Goal: Use online tool/utility: Utilize a website feature to perform a specific function

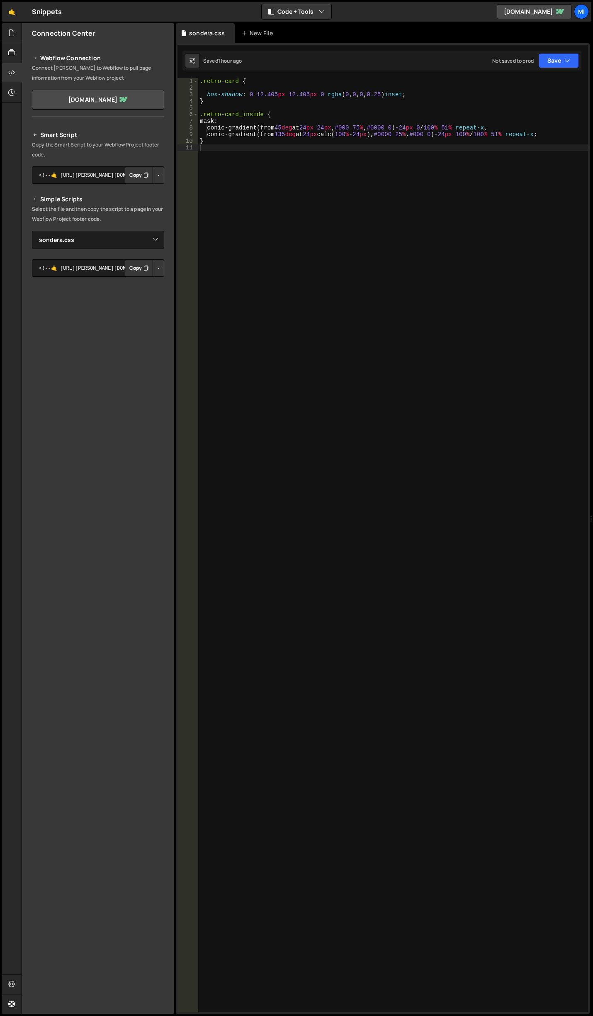
select select "48549"
drag, startPoint x: 0, startPoint y: 0, endPoint x: 305, endPoint y: 187, distance: 358.2
click at [305, 188] on div ".retro-card { box-shadow : 0 12.405 px 12.405 px 0 rgba ( 0 , 0 , 0 , 0.25 ) in…" at bounding box center [393, 551] width 390 height 947
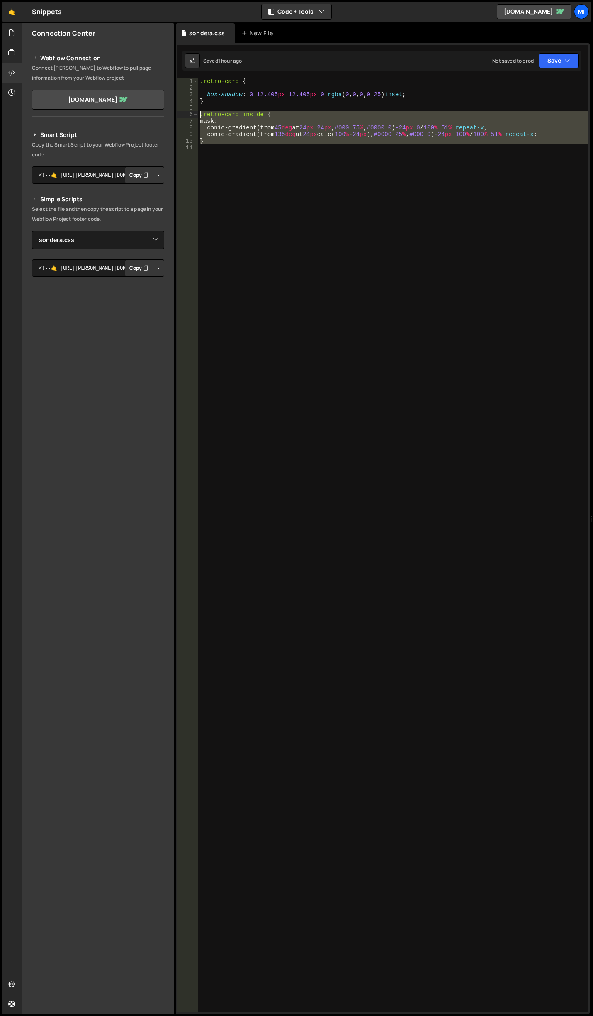
drag, startPoint x: 255, startPoint y: 158, endPoint x: 190, endPoint y: 112, distance: 79.7
click at [190, 112] on div "1 2 3 4 5 6 7 8 9 10 11 .retro-card { box-shadow : 0 12.405 px 12.405 px 0 rgba…" at bounding box center [383, 545] width 411 height 934
type textarea ".retro-card_inside { mask:"
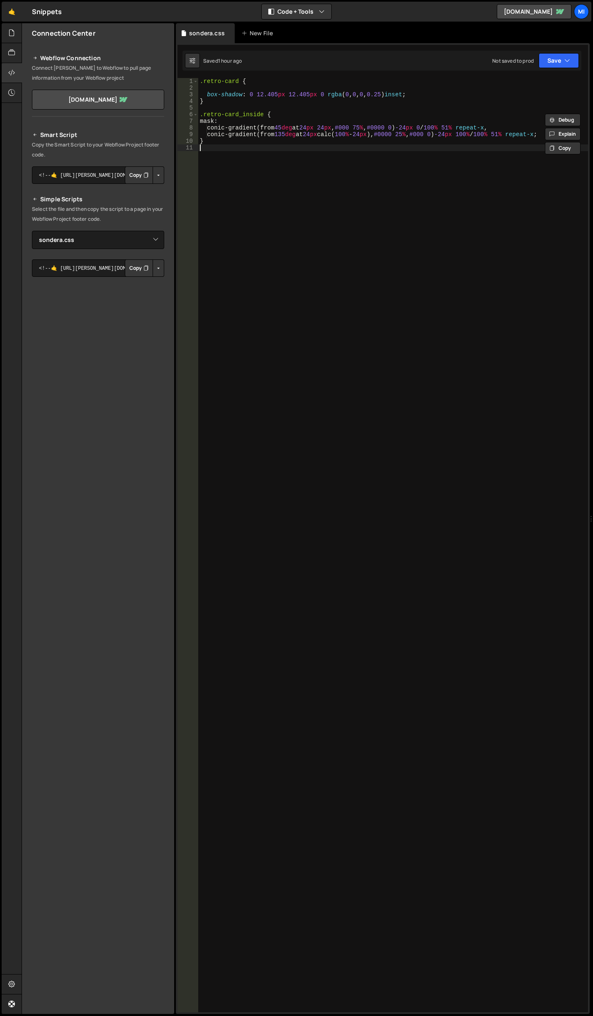
click at [237, 176] on div ".retro-card { box-shadow : 0 12.405 px 12.405 px 0 rgba ( 0 , 0 , 0 , 0.25 ) in…" at bounding box center [393, 551] width 390 height 947
click at [577, 134] on div ".retro-card { box-shadow : 0 12.405 px 12.405 px 0 rgba ( 0 , 0 , 0 , 0.25 ) in…" at bounding box center [393, 551] width 390 height 947
type textarea "conic-gradient(from 135deg at 24px calc(100% - 24px), #0000 25%, #000 0) -24px …"
paste textarea "box-shadow: 1px 1px 0 0 rgba(255, 255, 255, 0.25) inset;"
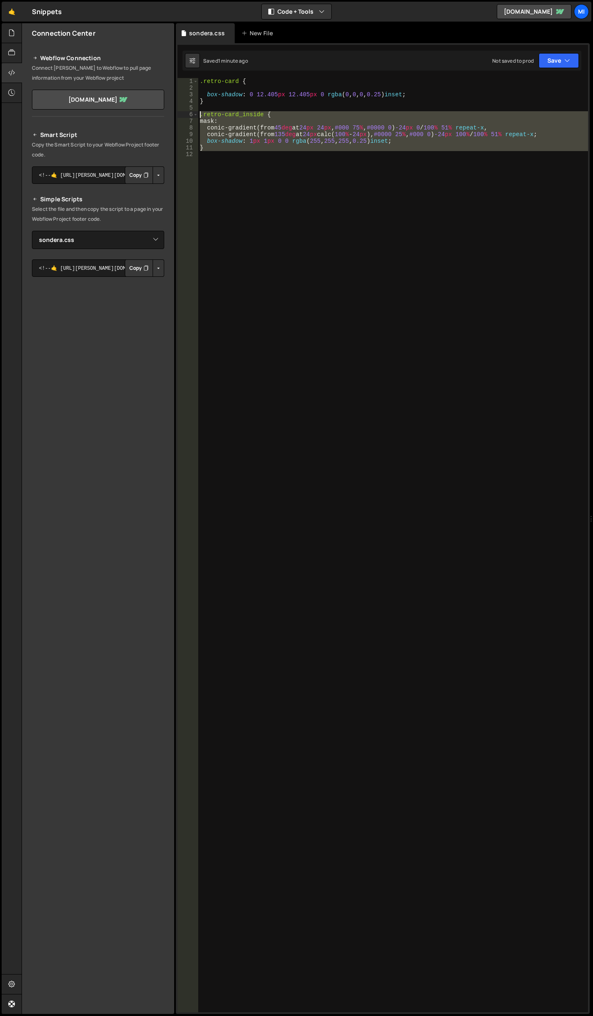
drag, startPoint x: 239, startPoint y: 156, endPoint x: 178, endPoint y: 112, distance: 75.4
click at [178, 112] on div "box-shadow: 1px 1px 0 0 rgba(255, 255, 255, 0.25) inset; 1 2 3 4 5 6 7 8 9 10 1…" at bounding box center [383, 545] width 411 height 934
click at [287, 129] on div ".retro-card { box-shadow : 0 12.405 px 12.405 px 0 rgba ( 0 , 0 , 0 , 0.25 ) in…" at bounding box center [393, 545] width 390 height 934
type textarea "conic-gradient(from 45deg at 24px 24px, #000 75%, #0000 0) -24px 0/100% 51% rep…"
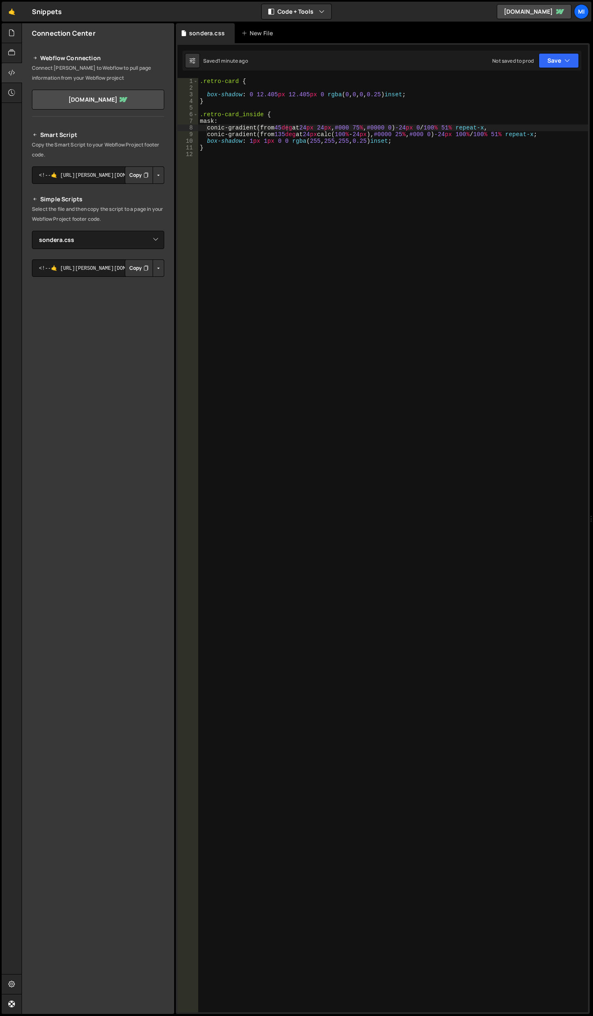
click at [430, 91] on div ".retro-card { box-shadow : 0 12.405 px 12.405 px 0 rgba ( 0 , 0 , 0 , 0.25 ) in…" at bounding box center [393, 551] width 390 height 947
click at [433, 95] on div ".retro-card { box-shadow : 0 12.405 px 12.405 px 0 rgba ( 0 , 0 , 0 , 0.25 ) in…" at bounding box center [393, 551] width 390 height 947
type textarea "box-shadow: 0 12.405px 12.405px 0 rgba(0, 0, 0, 0.25) inset;"
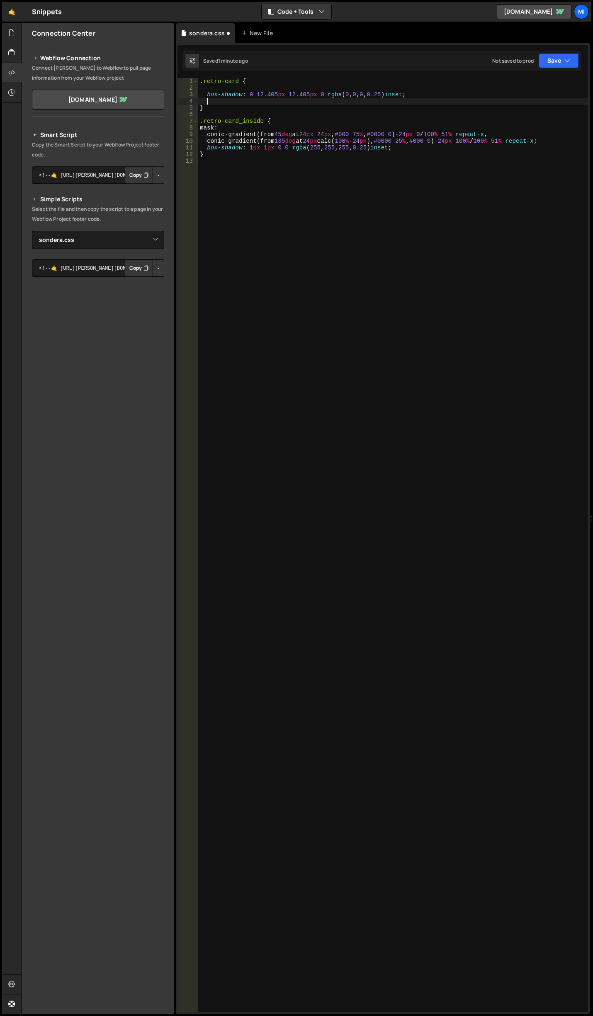
paste textarea
click at [227, 71] on div "1 Type cmd + s to save your Javascript file. הההההההההההההההההההההההההההההההההה…" at bounding box center [383, 528] width 414 height 970
type textarea "}"
click at [240, 112] on div ".retro-card { box-shadow : 0 12.405 px 12.405 px 0 rgba ( 0 , 0 , 0 , 0.25 ) in…" at bounding box center [393, 551] width 390 height 947
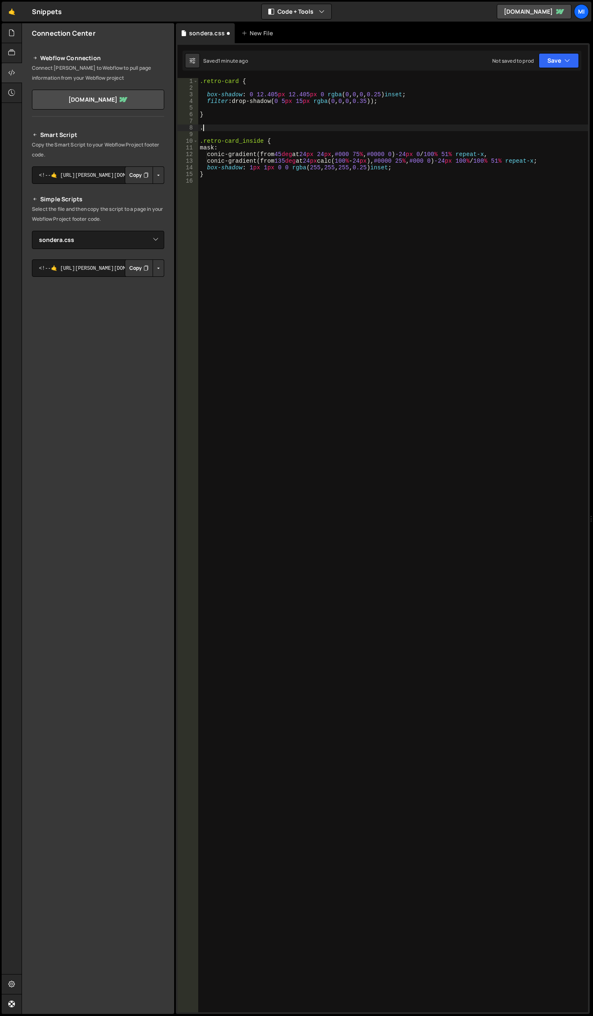
paste textarea "retro-card_wrap"
type textarea ".retro-card_wrap {}"
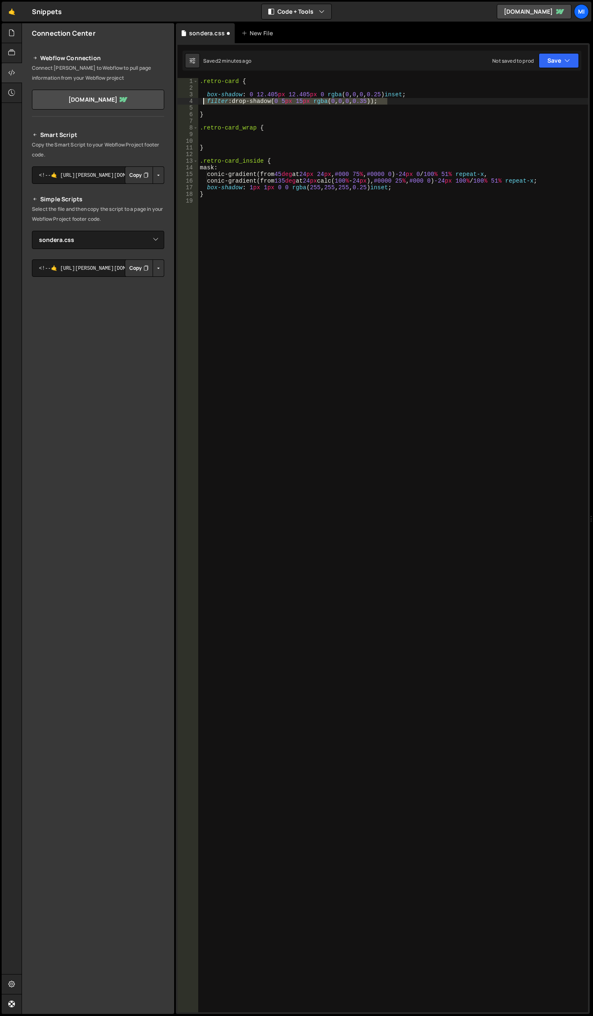
drag, startPoint x: 396, startPoint y: 102, endPoint x: 204, endPoint y: 100, distance: 192.5
click at [204, 100] on div ".retro-card { box-shadow : 0 12.405 px 12.405 px 0 rgba ( 0 , 0 , 0 , 0.25 ) in…" at bounding box center [393, 551] width 390 height 947
type textarea "filter: drop-shadow(0 5px 15px rgba(0, 0, 0, 0.35));"
click at [213, 138] on div ".retro-card { box-shadow : 0 12.405 px 12.405 px 0 rgba ( 0 , 0 , 0 , 0.25 ) in…" at bounding box center [393, 551] width 390 height 947
paste textarea "filter: drop-shadow(0 5px 15px rgba(0, 0, 0, 0.35));"
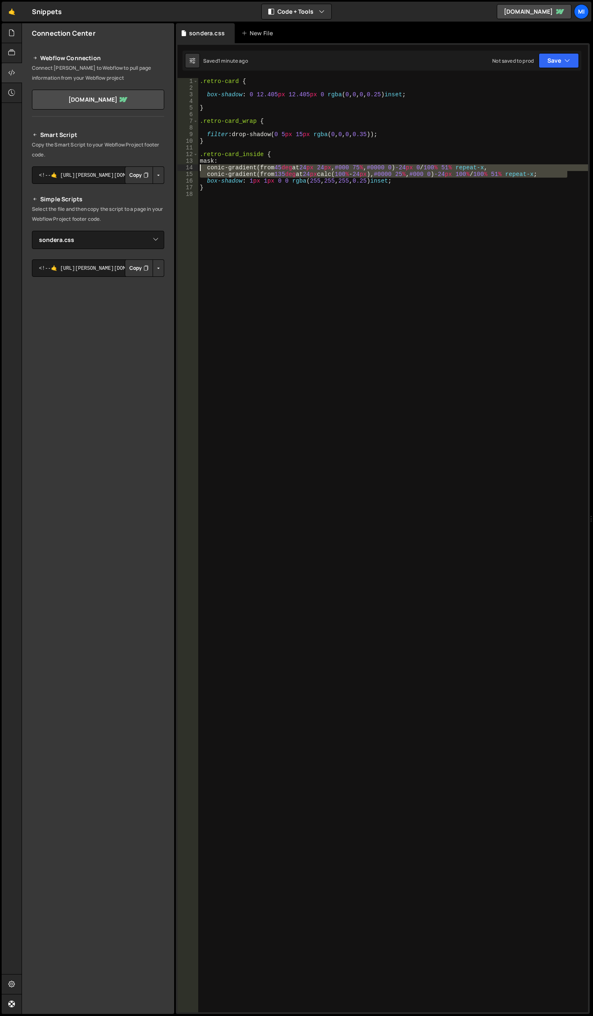
drag, startPoint x: 572, startPoint y: 175, endPoint x: 179, endPoint y: 166, distance: 392.6
click at [179, 166] on div "} 1 2 3 4 5 6 7 8 9 10 11 12 13 14 15 16 17 18 .retro-card { box-shadow : 0 12.…" at bounding box center [383, 545] width 411 height 934
type textarea "conic-gradient(from 45deg at 24px 24px, #000 75%, #0000 0) -24px 0/100% 51% rep…"
paste textarea
drag, startPoint x: 236, startPoint y: 159, endPoint x: 194, endPoint y: 160, distance: 41.9
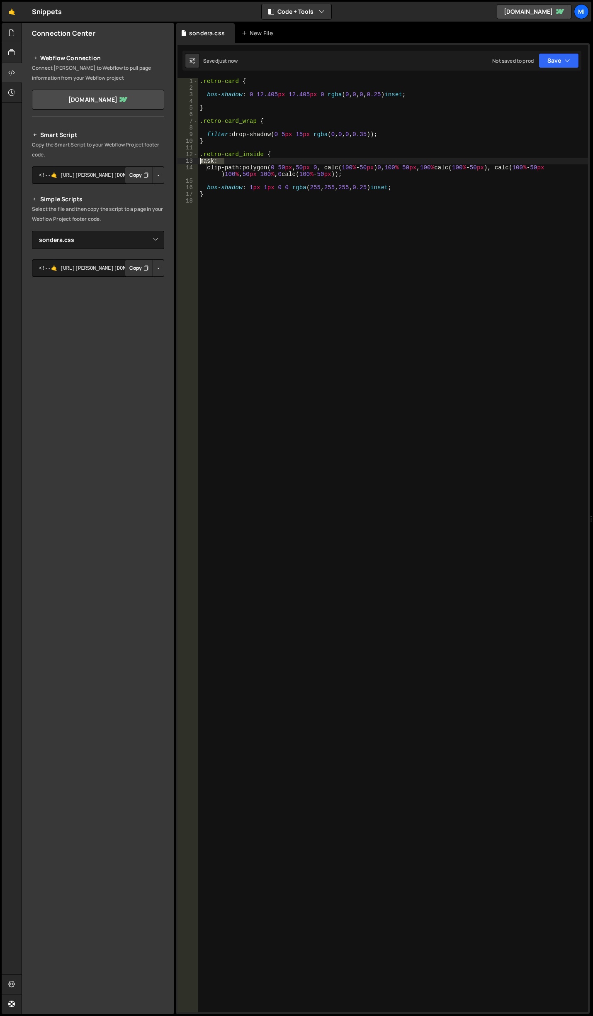
click at [194, 160] on div "1 2 3 4 5 6 7 8 9 10 11 12 13 14 15 16 17 18 .retro-card { box-shadow : 0 12.40…" at bounding box center [383, 545] width 411 height 934
type textarea "mask:"
drag, startPoint x: 204, startPoint y: 166, endPoint x: 384, endPoint y: 175, distance: 179.9
click at [384, 175] on div ".retro-card { box-shadow : 0 12.405 px 12.405 px 0 rgba ( 0 , 0 , 0 , 0.25 ) in…" at bounding box center [393, 551] width 390 height 947
type textarea "clip-path: polygon(0 50px, 50px 0, calc(100% - 50px) 0, 100% 50px, 100% calc(10…"
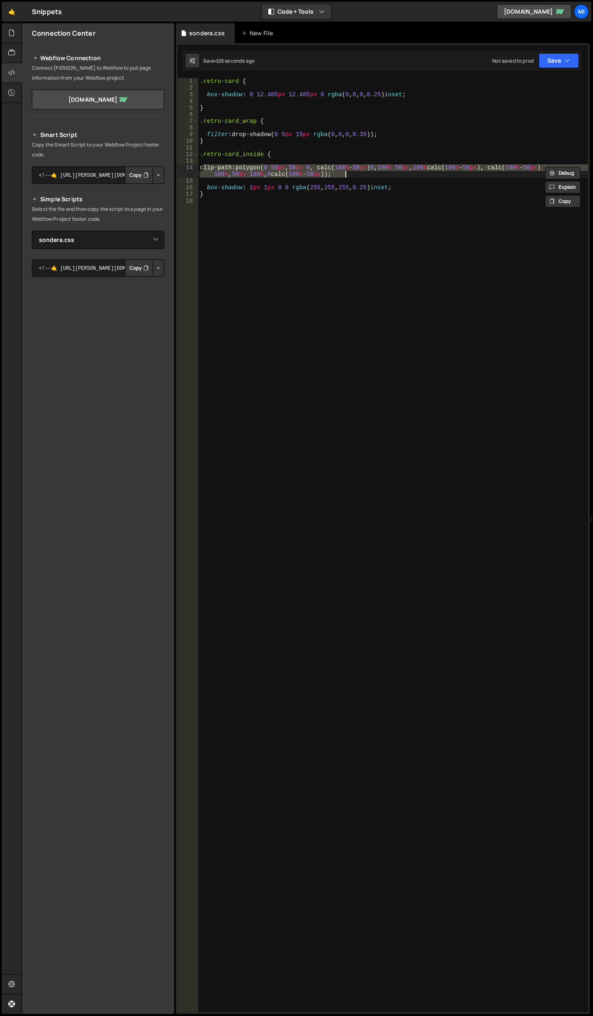
paste textarea
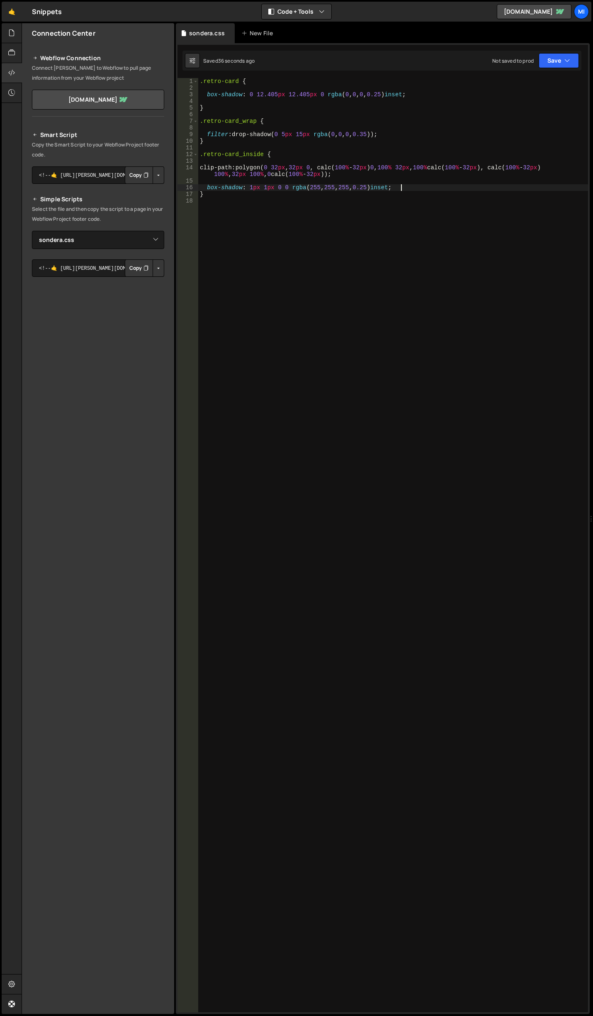
click at [407, 185] on div ".retro-card { box-shadow : 0 12.405 px 12.405 px 0 rgba ( 0 , 0 , 0 , 0.25 ) in…" at bounding box center [393, 551] width 390 height 947
drag, startPoint x: 388, startPoint y: 133, endPoint x: 283, endPoint y: 137, distance: 105.0
click at [283, 137] on div ".retro-card { box-shadow : 0 12.405 px 12.405 px 0 rgba ( 0 , 0 , 0 , 0.25 ) in…" at bounding box center [393, 551] width 390 height 947
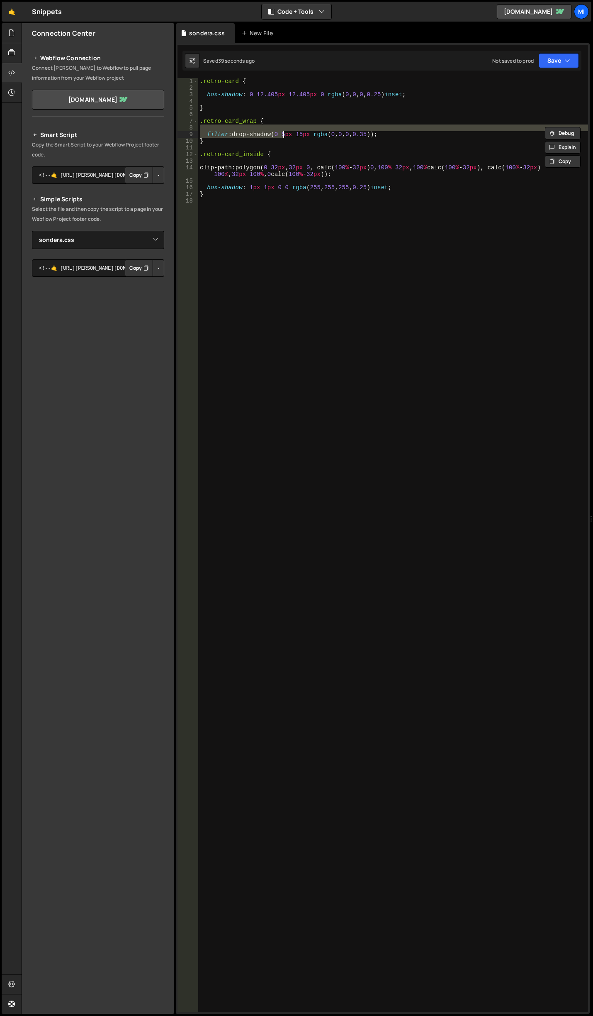
click at [251, 133] on div ".retro-card { box-shadow : 0 12.405 px 12.405 px 0 rgba ( 0 , 0 , 0 , 0.25 ) in…" at bounding box center [393, 545] width 390 height 934
drag, startPoint x: 234, startPoint y: 135, endPoint x: 393, endPoint y: 135, distance: 158.9
click at [393, 135] on div ".retro-card { box-shadow : 0 12.405 px 12.405 px 0 rgba ( 0 , 0 , 0 , 0.25 ) in…" at bounding box center [393, 551] width 390 height 947
paste textarea "filter: drop-shadow(-1px 6px 3px rgba(50, 50, 0, 0."
click at [205, 135] on div ".retro-card { box-shadow : 0 12.405 px 12.405 px 0 rgba ( 0 , 0 , 0 , 0.25 ) in…" at bounding box center [393, 551] width 390 height 947
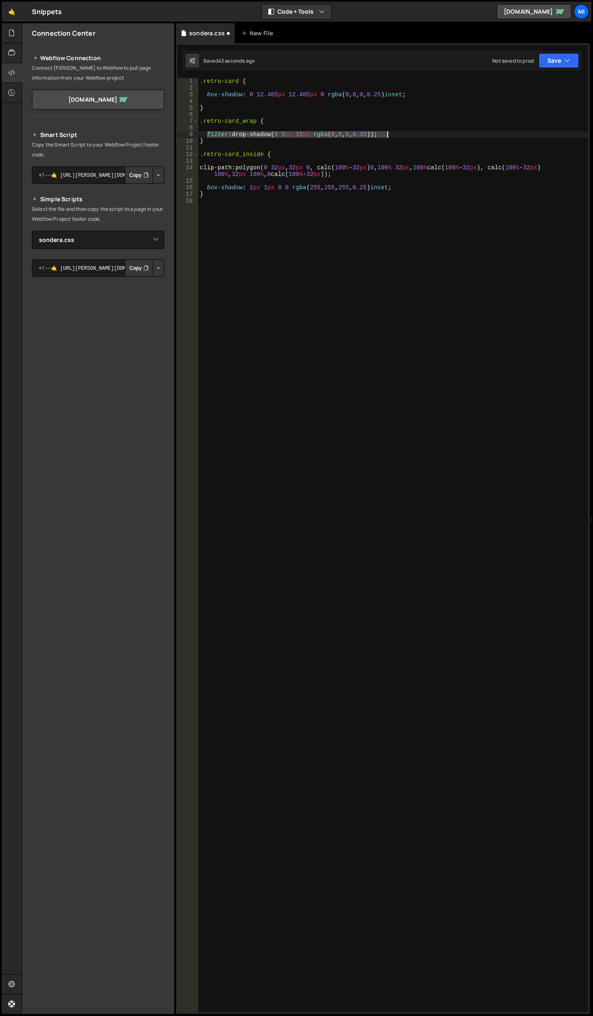
drag, startPoint x: 205, startPoint y: 134, endPoint x: 397, endPoint y: 137, distance: 191.7
click at [397, 137] on div ".retro-card { box-shadow : 0 12.405 px 12.405 px 0 rgba ( 0 , 0 , 0 , 0.25 ) in…" at bounding box center [393, 551] width 390 height 947
paste textarea "filter: drop-shadow(-1px 6px 3px rgba(50, 50, 0, 0."
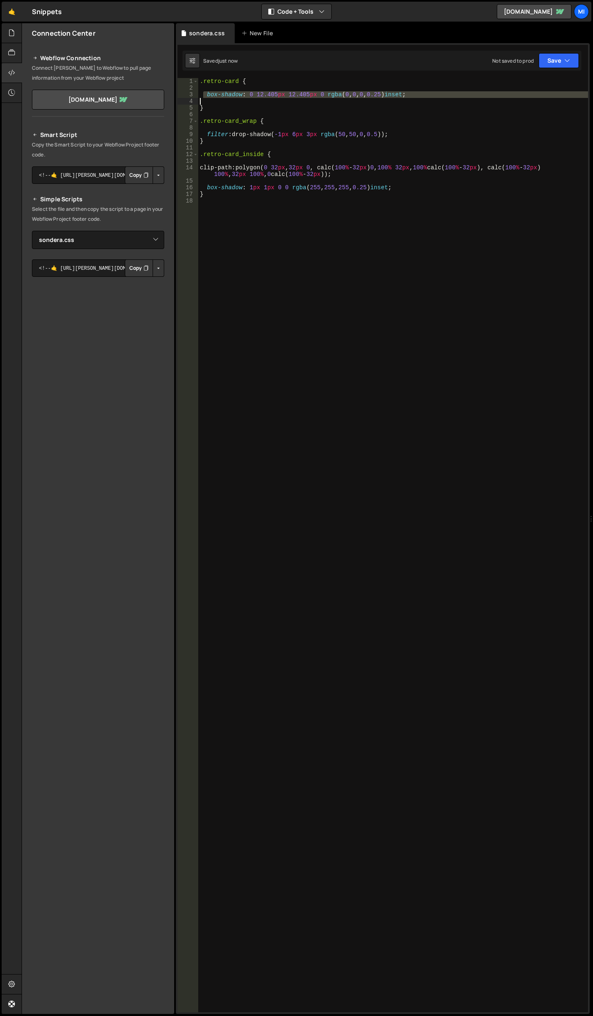
drag, startPoint x: 204, startPoint y: 95, endPoint x: 488, endPoint y: 99, distance: 284.3
click at [488, 99] on div ".retro-card { box-shadow : 0 12.405 px 12.405 px 0 rgba ( 0 , 0 , 0 , 0.25 ) in…" at bounding box center [393, 551] width 390 height 947
type textarea "box-shadow: 0 12.405px 12.405px 0 rgba(0, 0, 0, 0.25) inset;"
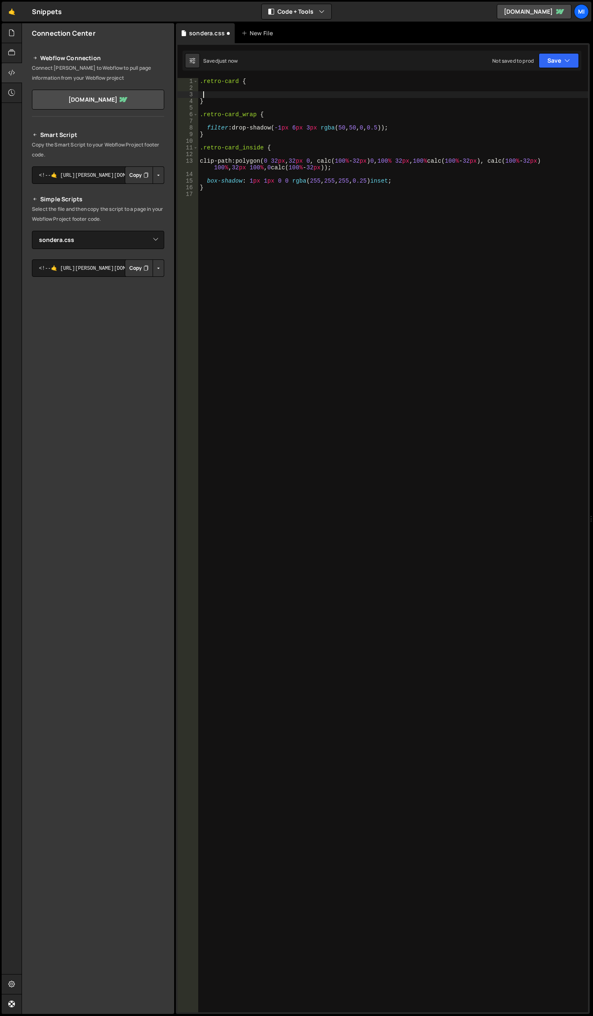
type textarea "box-shadow: 0 12.405px 12.405px 0 rgba(0, 0, 0, 0.25) inset;"
drag, startPoint x: 400, startPoint y: 134, endPoint x: 199, endPoint y: 135, distance: 200.8
click at [199, 135] on div ".retro-card { box-shadow : 0 12.405 px 12.405 px 0 rgba ( 0 , 0 , 0 , 0.25 ) in…" at bounding box center [393, 551] width 390 height 947
type textarea "filter: drop-shadow(-1px 6px 3px rgba(50, 50, 0, 0.5));"
paste textarea
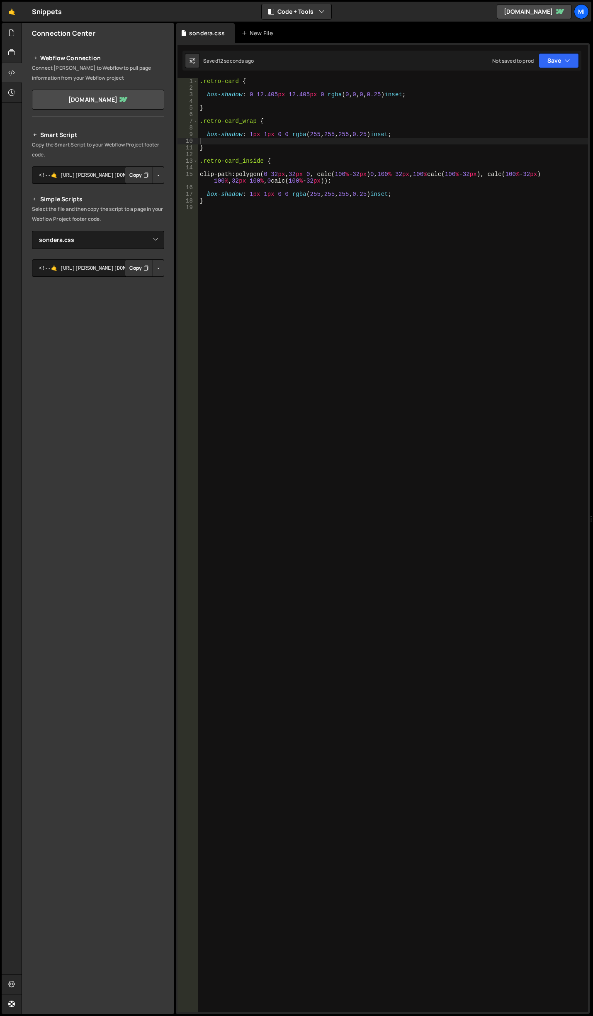
click at [375, 156] on div ".retro-card { box-shadow : 0 12.405 px 12.405 px 0 rgba ( 0 , 0 , 0 , 0.25 ) in…" at bounding box center [393, 551] width 390 height 947
drag, startPoint x: 410, startPoint y: 134, endPoint x: 205, endPoint y: 135, distance: 204.1
click at [205, 135] on div ".retro-card { box-shadow : 0 12.405 px 12.405 px 0 rgba ( 0 , 0 , 0 , 0.25 ) in…" at bounding box center [393, 551] width 390 height 947
type textarea "box-shadow: 1px 1px 0 0 rgba(255, 255, 255, 0.25) inset;"
paste textarea
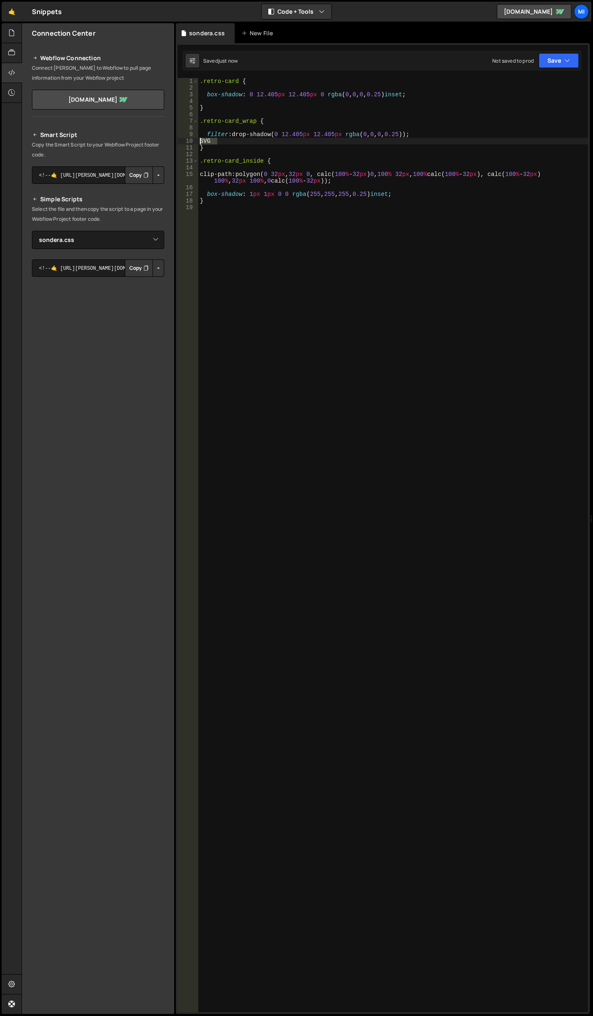
drag, startPoint x: 230, startPoint y: 139, endPoint x: 195, endPoint y: 138, distance: 35.3
click at [195, 138] on div "1 2 3 4 5 6 7 8 9 10 11 12 13 14 15 16 17 18 19 .retro-card { box-shadow : 0 12…" at bounding box center [383, 545] width 411 height 934
type textarea "SVG"
type textarea "filter: drop-shadow(0 12.405px 12.405px rgba(0, 0, 0, 0.25));"
